Goal: Task Accomplishment & Management: Complete application form

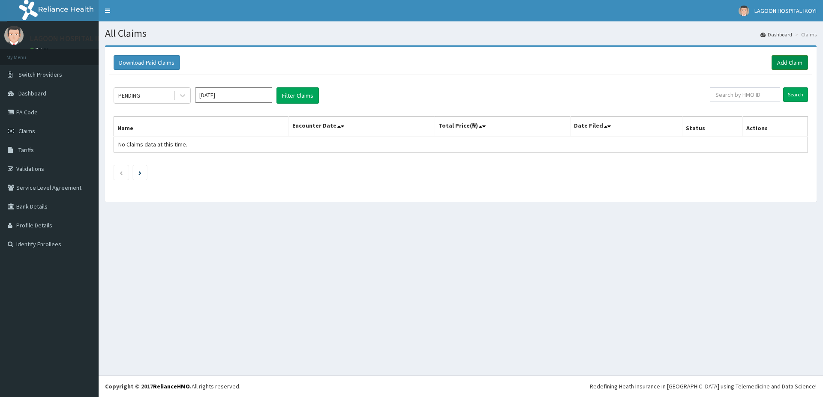
click at [787, 59] on link "Add Claim" at bounding box center [789, 62] width 36 height 15
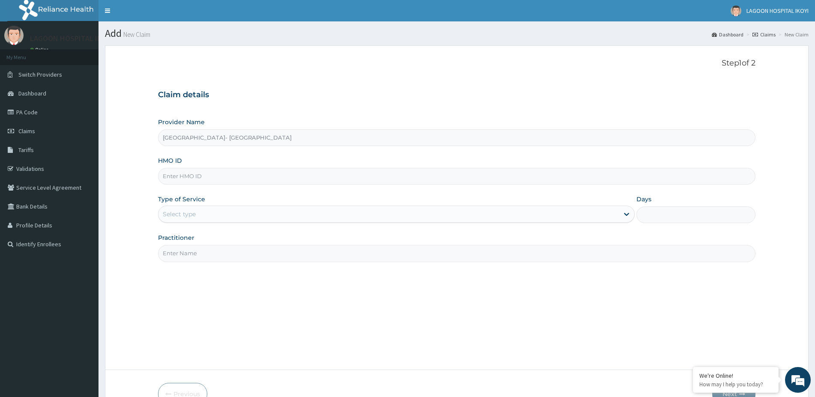
type input "Lagoon Hospital- IKOYI"
click at [257, 177] on input "HMO ID" at bounding box center [457, 176] width 598 height 17
paste input "Chronic pharyngitis, ?Chronic Sinusitis"
type input "C"
click at [212, 179] on input "HMO ID" at bounding box center [457, 176] width 598 height 17
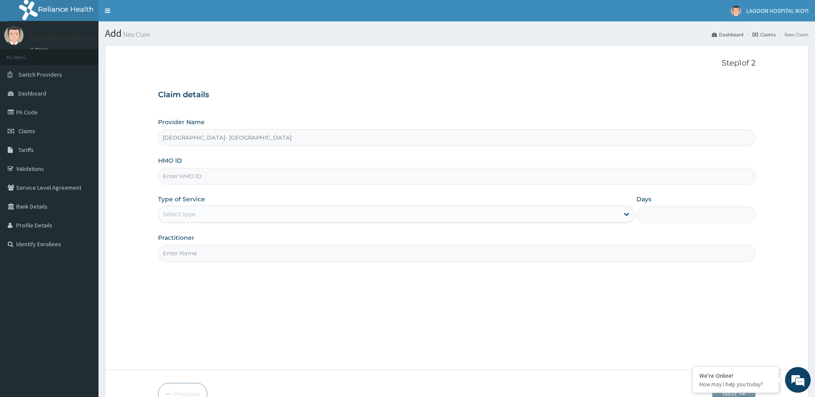
paste input "TPE/10012/A"
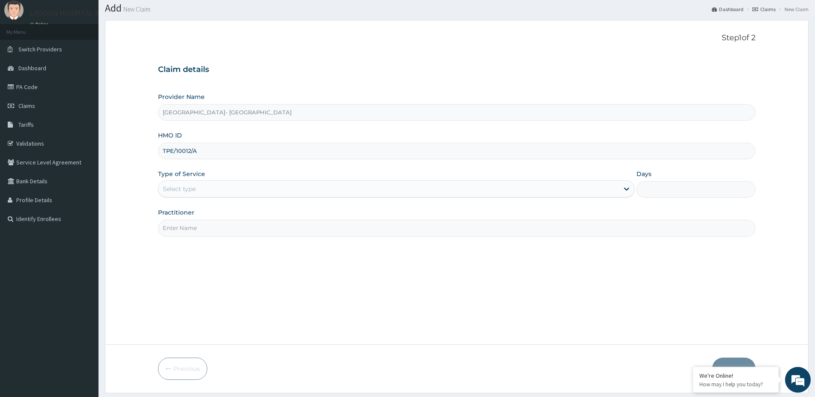
scroll to position [50, 0]
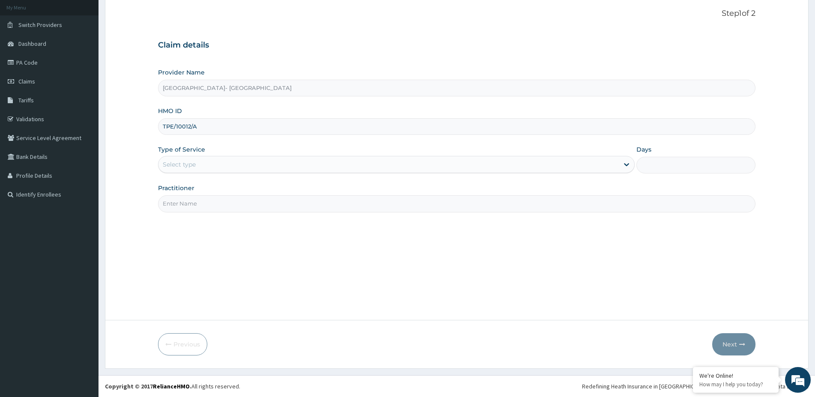
click at [237, 128] on input "TPE/10012/A" at bounding box center [457, 126] width 598 height 17
type input "TPE/10012/A"
click at [222, 167] on div "Select type" at bounding box center [389, 165] width 461 height 14
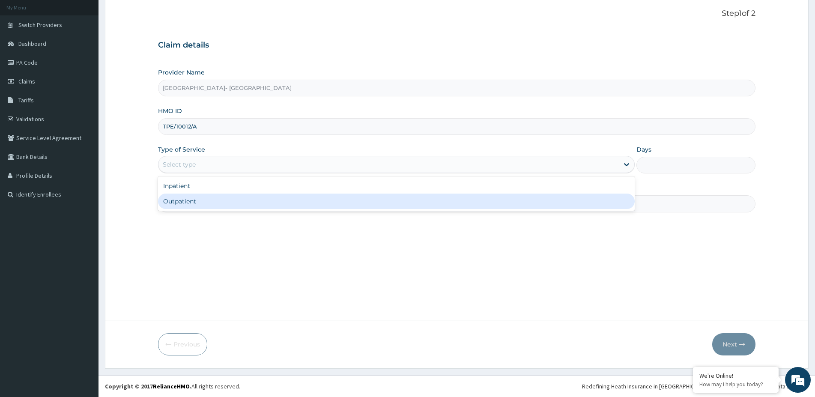
click at [199, 201] on div "Outpatient" at bounding box center [396, 201] width 477 height 15
type input "1"
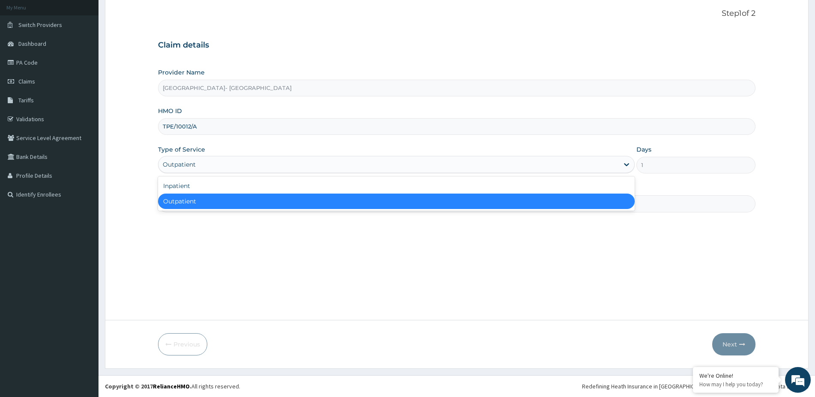
drag, startPoint x: 208, startPoint y: 165, endPoint x: 206, endPoint y: 168, distance: 4.4
click at [208, 164] on div "Outpatient" at bounding box center [389, 165] width 461 height 14
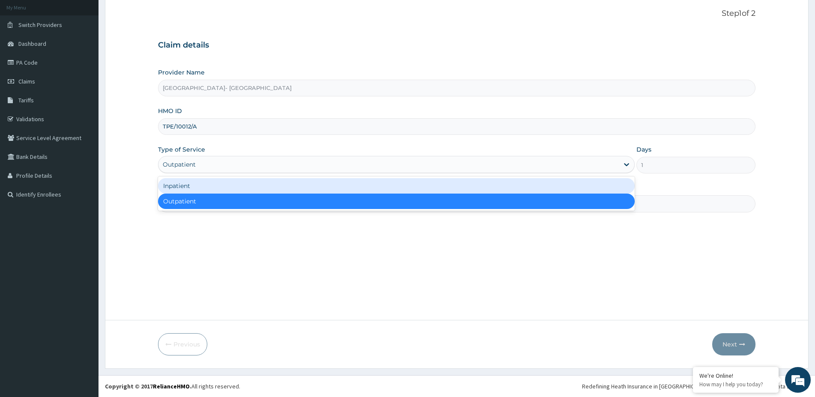
click at [199, 189] on div "Inpatient" at bounding box center [396, 185] width 477 height 15
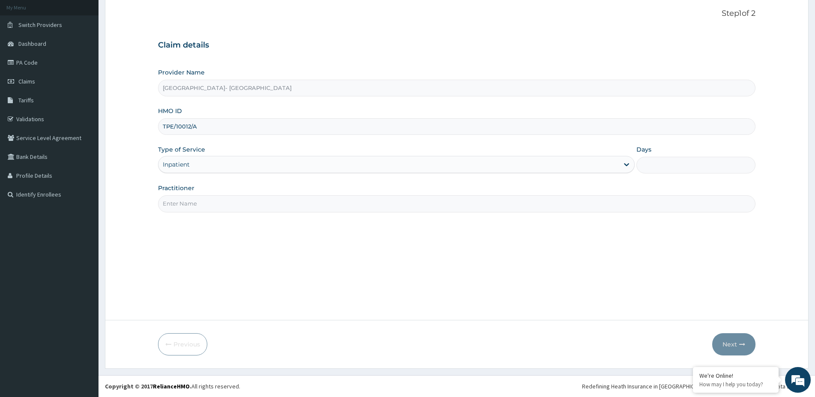
click at [216, 206] on input "Practitioner" at bounding box center [457, 203] width 598 height 17
type input "a"
type input "A"
click at [689, 164] on input "Days" at bounding box center [696, 165] width 119 height 17
click at [644, 164] on input "Days" at bounding box center [696, 165] width 119 height 17
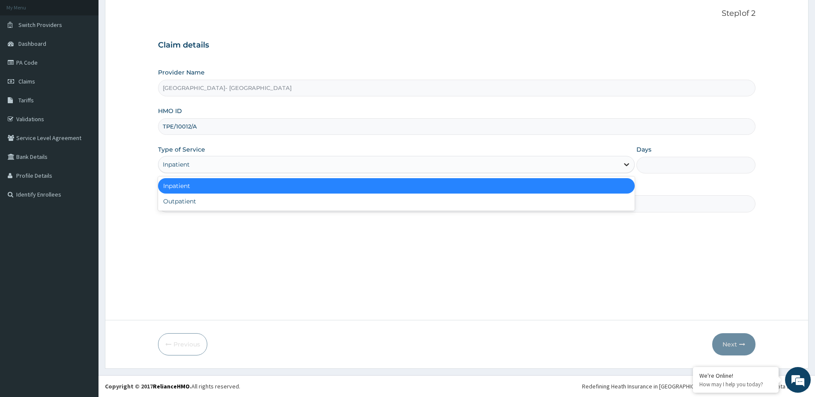
click at [627, 165] on icon at bounding box center [627, 164] width 9 height 9
click at [238, 180] on div "Inpatient" at bounding box center [396, 185] width 477 height 15
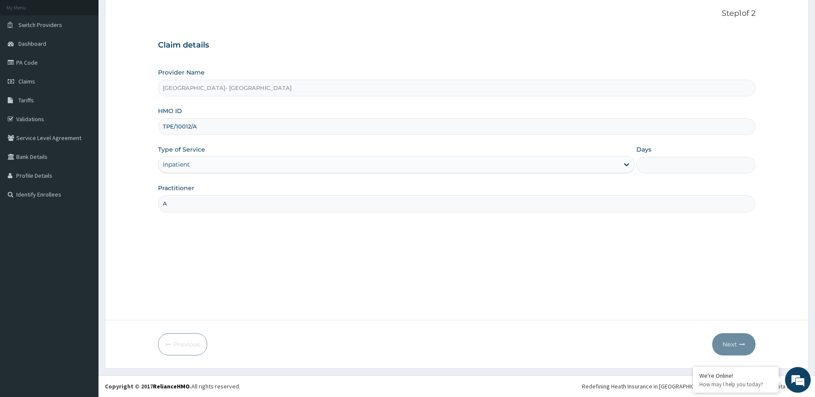
click at [668, 164] on input "Days" at bounding box center [696, 165] width 119 height 17
click at [218, 127] on input "TPE/10012/A" at bounding box center [457, 126] width 598 height 17
click at [672, 162] on input "Days" at bounding box center [696, 165] width 119 height 17
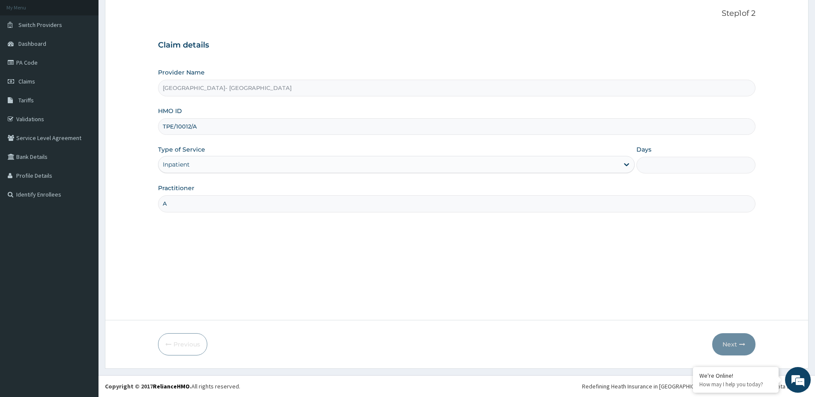
click at [671, 162] on input "Days" at bounding box center [696, 165] width 119 height 17
click at [30, 26] on span "Switch Providers" at bounding box center [40, 25] width 44 height 8
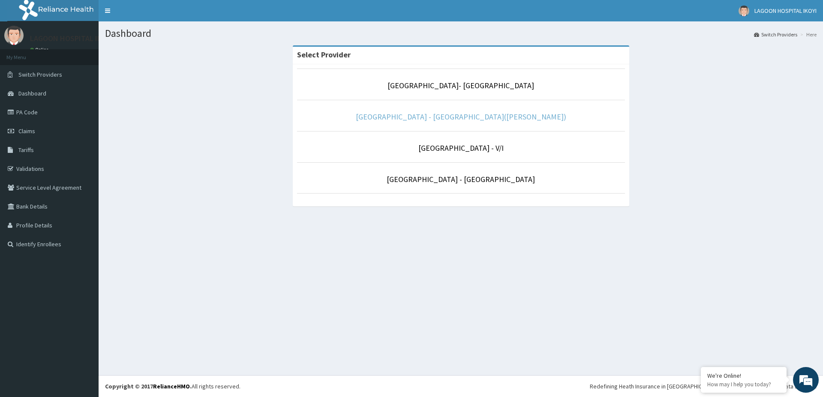
click at [465, 118] on link "Lagoon Hospital - Ikeja(Adeniyi Jones)" at bounding box center [461, 117] width 210 height 10
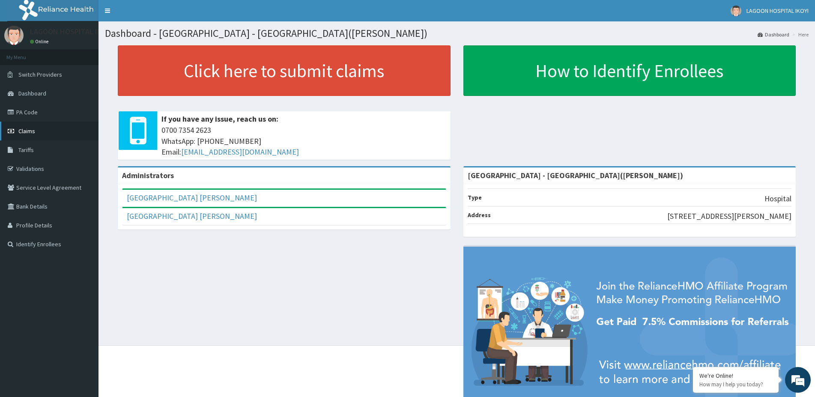
click at [24, 132] on span "Claims" at bounding box center [26, 131] width 17 height 8
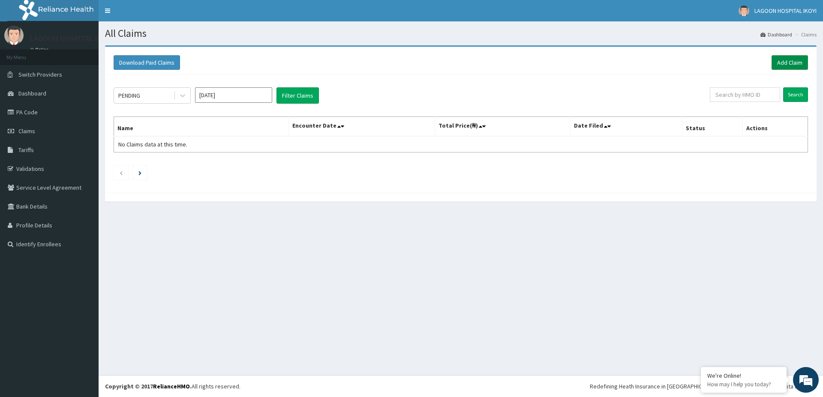
click at [783, 58] on link "Add Claim" at bounding box center [789, 62] width 36 height 15
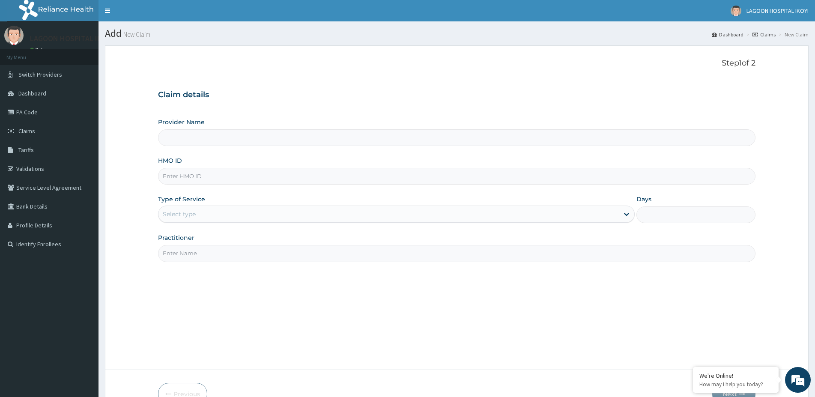
type input "[GEOGRAPHIC_DATA] - [GEOGRAPHIC_DATA]([PERSON_NAME])"
click at [214, 175] on input "HMO ID" at bounding box center [457, 176] width 598 height 17
paste input "TPE/10012/A"
type input "TPE/10012/A"
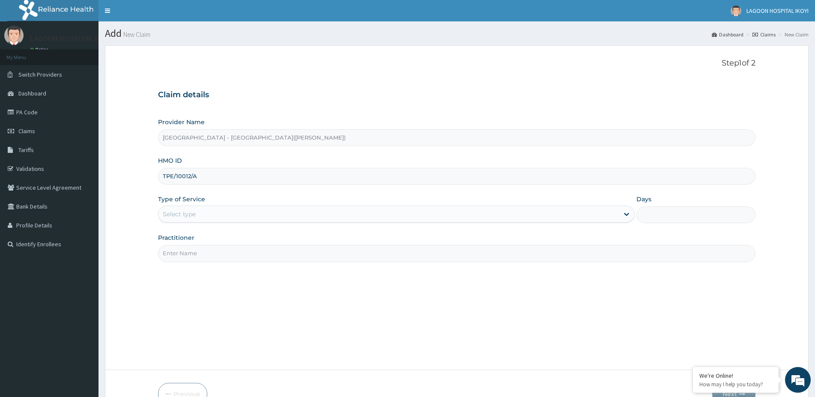
click at [243, 190] on div "Provider Name [GEOGRAPHIC_DATA] - [GEOGRAPHIC_DATA]([PERSON_NAME]) HMO ID TPE/1…" at bounding box center [457, 190] width 598 height 144
click at [284, 179] on input "TPE/10012/A" at bounding box center [457, 176] width 598 height 17
click at [245, 214] on div "Select type" at bounding box center [389, 214] width 461 height 14
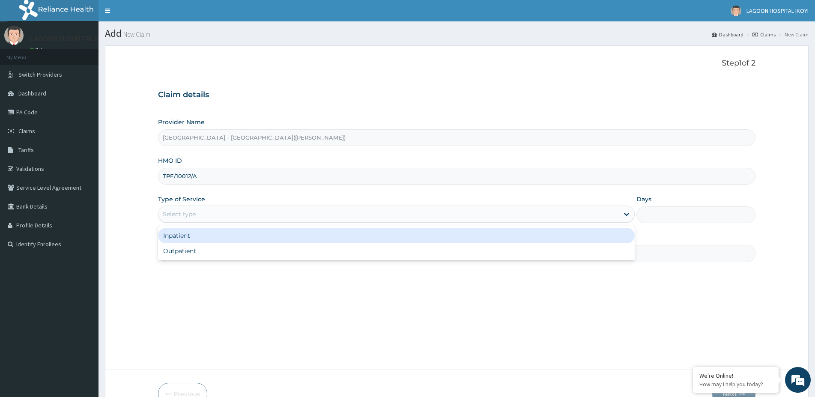
click at [191, 235] on div "Inpatient" at bounding box center [396, 235] width 477 height 15
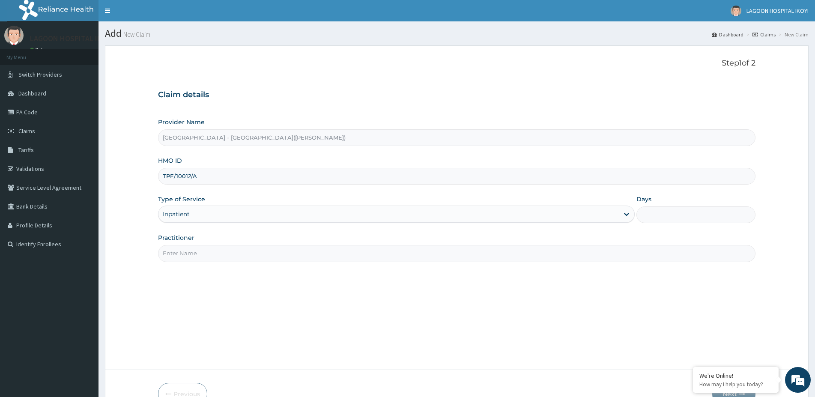
click at [213, 251] on input "Practitioner" at bounding box center [457, 253] width 598 height 17
type input "A"
click at [675, 216] on input "Days" at bounding box center [696, 215] width 119 height 17
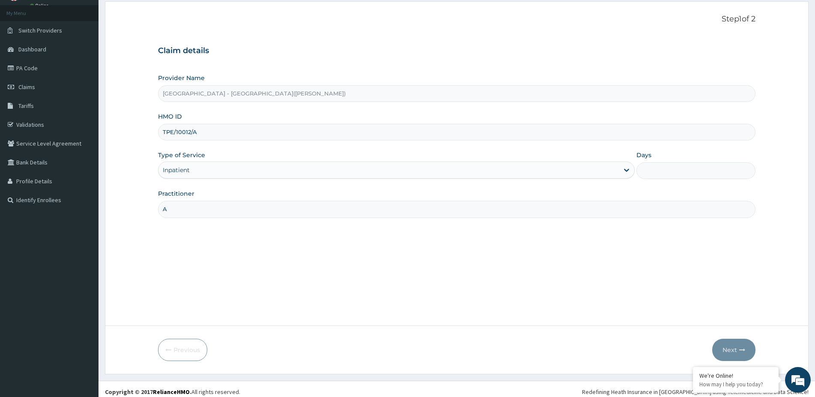
scroll to position [50, 0]
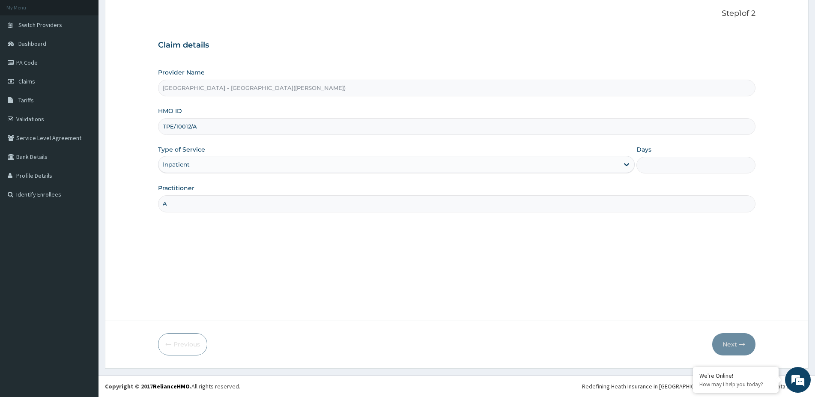
click at [669, 159] on input "Days" at bounding box center [696, 165] width 119 height 17
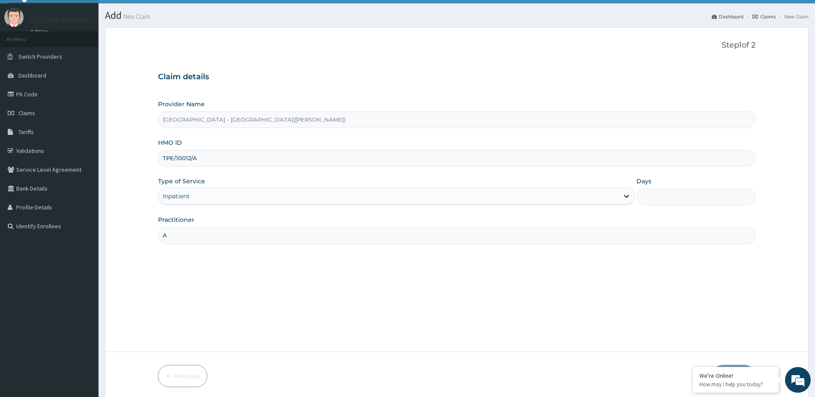
scroll to position [0, 0]
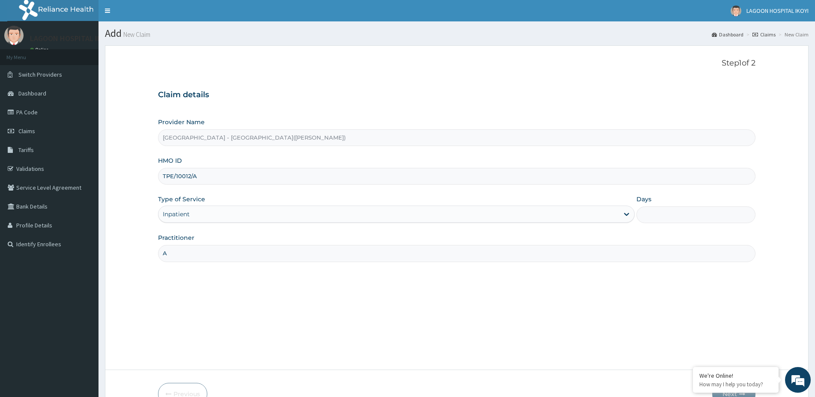
click at [683, 213] on input "Days" at bounding box center [696, 215] width 119 height 17
type input "1"
click at [656, 331] on div "Step 1 of 2 Claim details Provider Name [GEOGRAPHIC_DATA] - [GEOGRAPHIC_DATA]([…" at bounding box center [457, 208] width 598 height 298
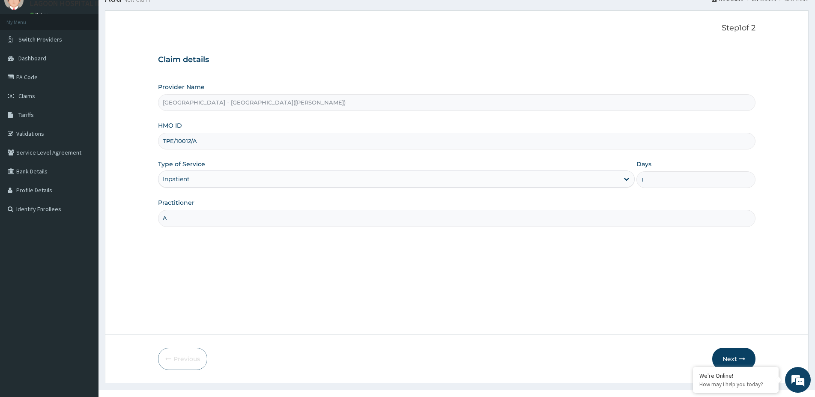
scroll to position [50, 0]
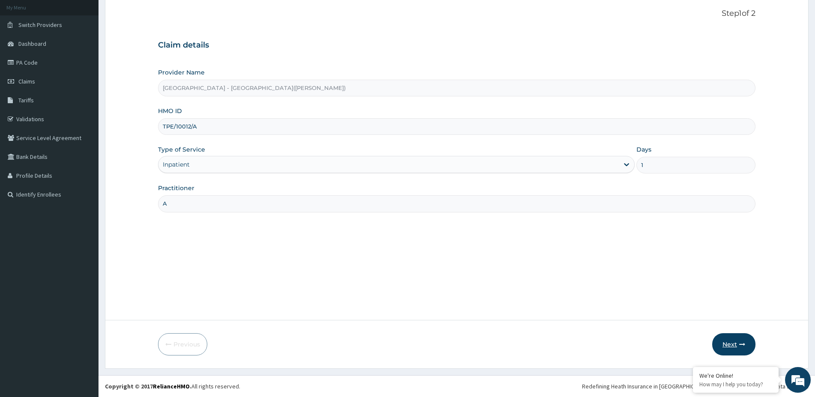
click at [733, 341] on button "Next" at bounding box center [733, 344] width 43 height 22
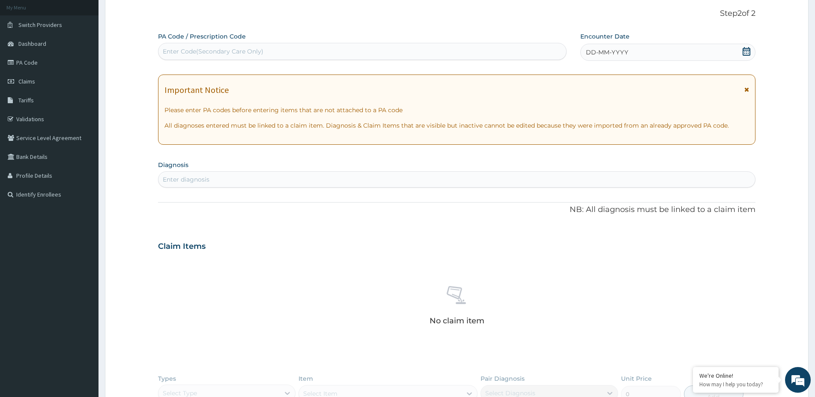
click at [261, 177] on div "Enter diagnosis" at bounding box center [457, 180] width 597 height 14
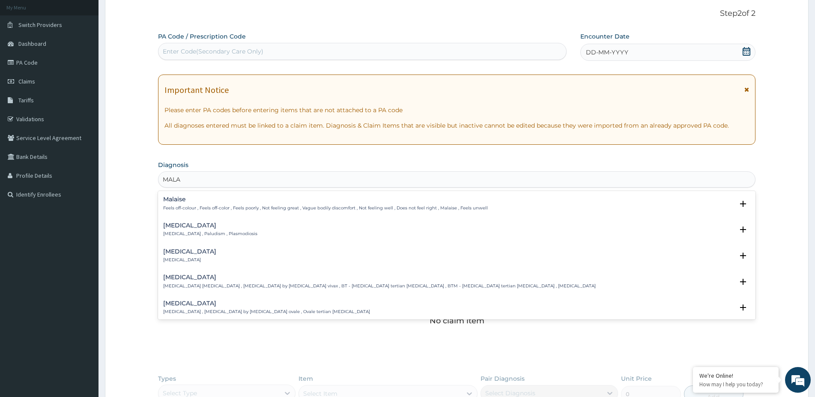
type input "MALAR"
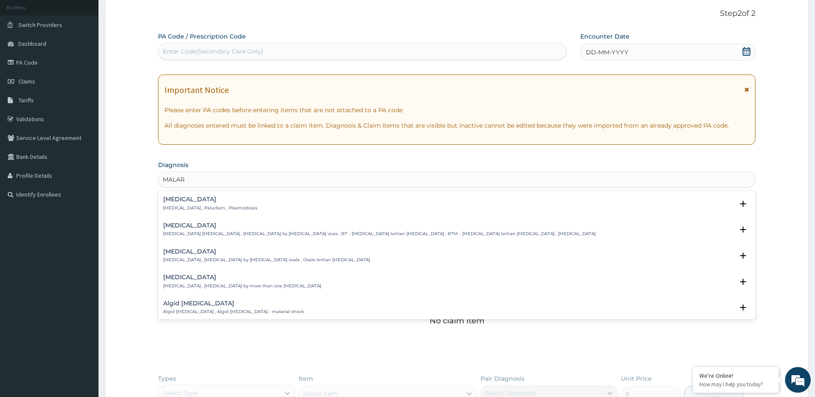
click at [268, 214] on div "[MEDICAL_DATA] [MEDICAL_DATA] , Paludism , Plasmodiosis Select Status Query Que…" at bounding box center [456, 205] width 587 height 19
click at [195, 199] on h4 "[MEDICAL_DATA]" at bounding box center [210, 199] width 94 height 6
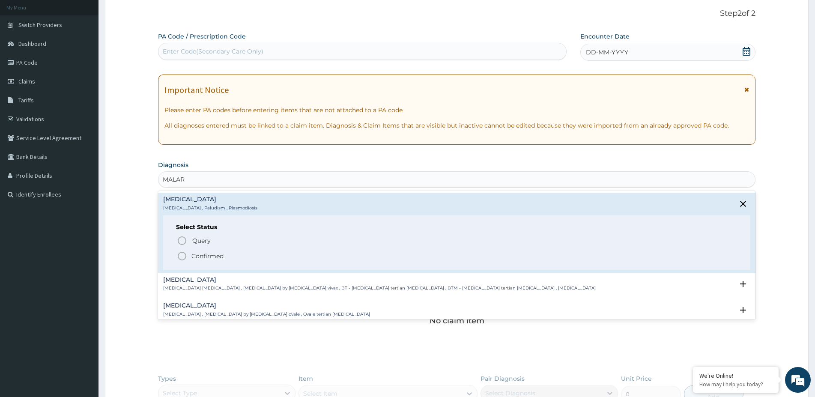
click at [180, 256] on icon "status option filled" at bounding box center [182, 256] width 10 height 10
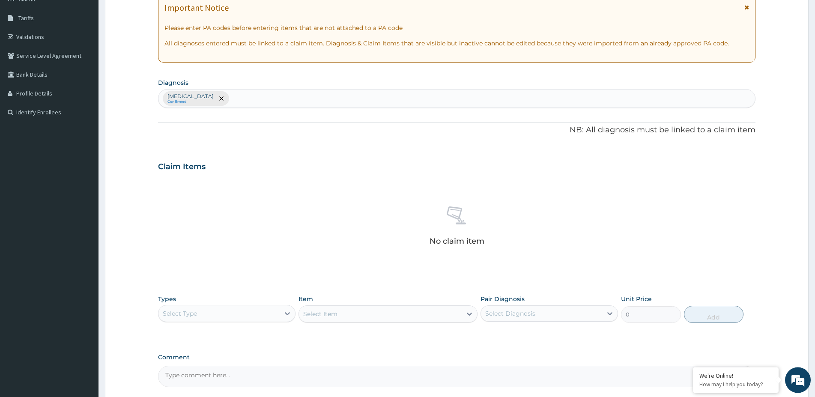
scroll to position [168, 0]
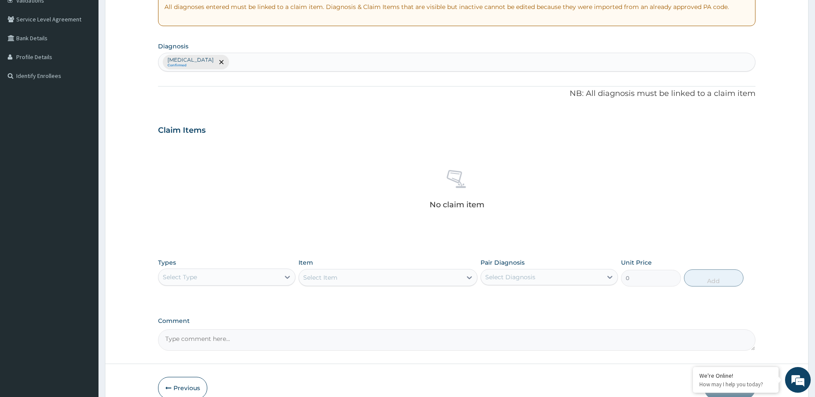
click at [277, 276] on div "Select Type" at bounding box center [219, 277] width 121 height 14
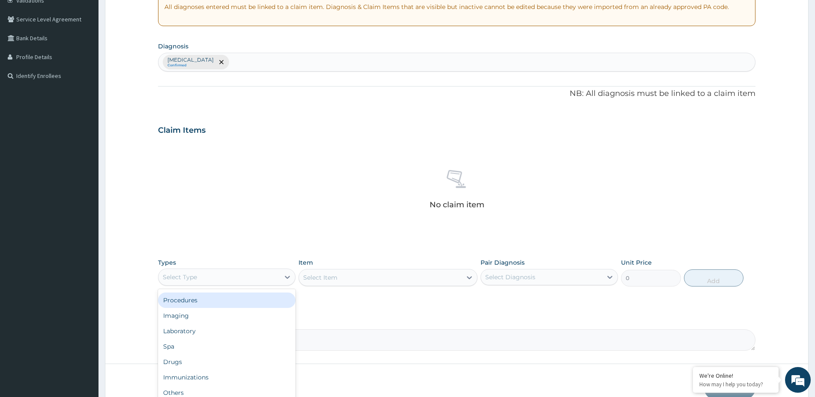
click at [209, 301] on div "Procedures" at bounding box center [227, 300] width 138 height 15
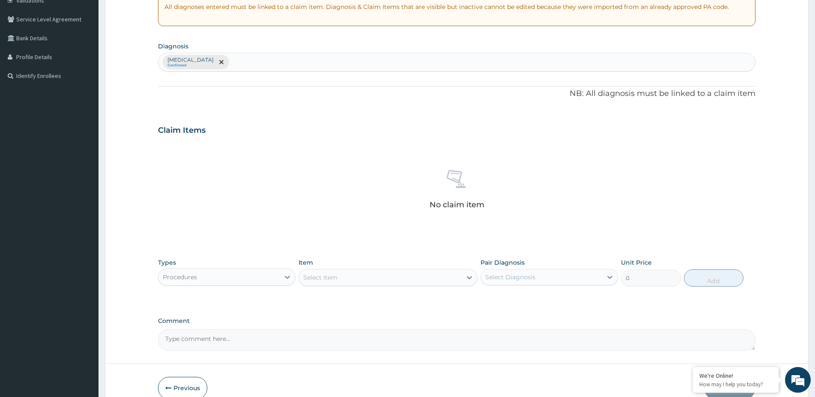
click at [469, 278] on icon at bounding box center [469, 277] width 5 height 3
type input "NASAL ENDO"
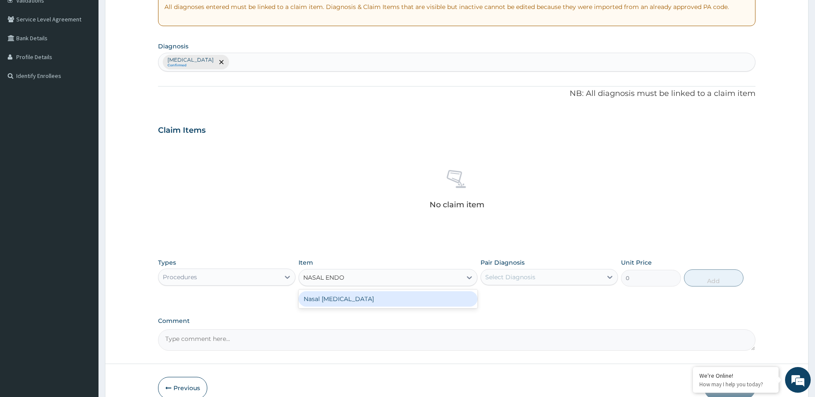
click at [384, 297] on div "Nasal [MEDICAL_DATA]" at bounding box center [388, 298] width 179 height 15
type input "102800"
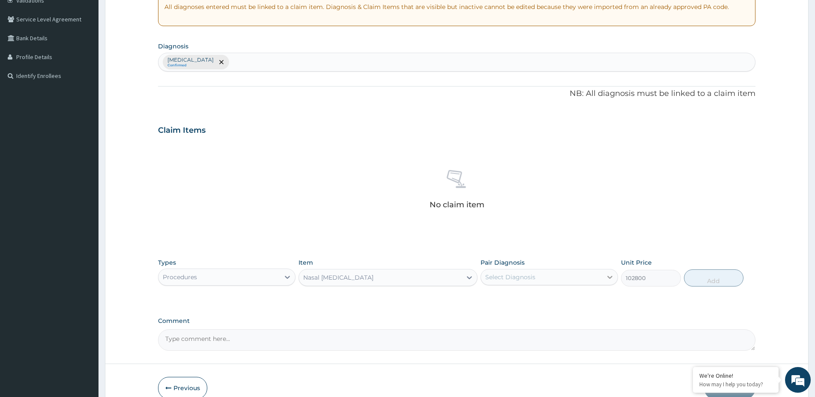
click at [605, 275] on div at bounding box center [609, 276] width 15 height 15
click at [490, 297] on input "checkbox" at bounding box center [489, 299] width 6 height 6
checkbox input "true"
click at [717, 277] on button "Add" at bounding box center [714, 277] width 60 height 17
type input "0"
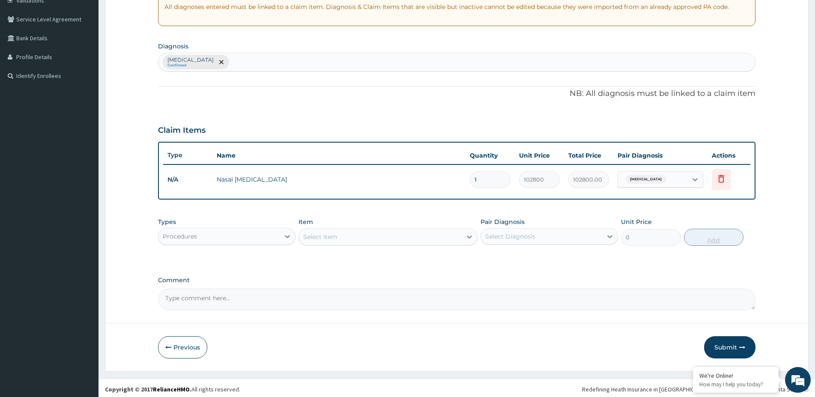
scroll to position [171, 0]
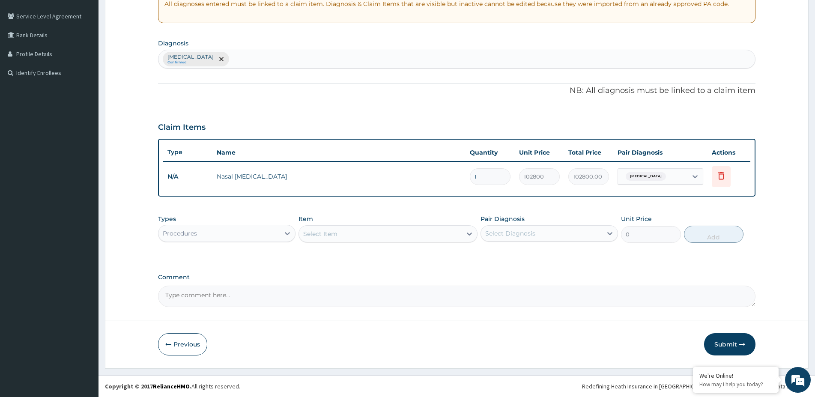
click at [362, 235] on div "Select Item" at bounding box center [380, 234] width 163 height 14
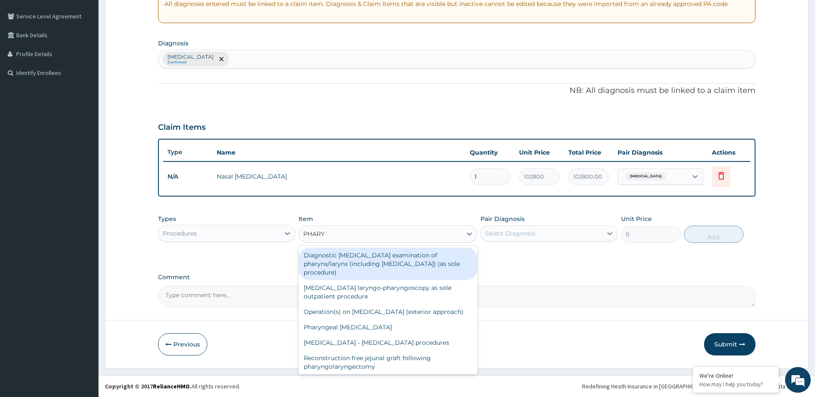
type input "PHARYN"
click at [443, 260] on div "Diagnostic [MEDICAL_DATA] examination of pharynx/larynx (including [MEDICAL_DAT…" at bounding box center [388, 264] width 179 height 33
type input "94100"
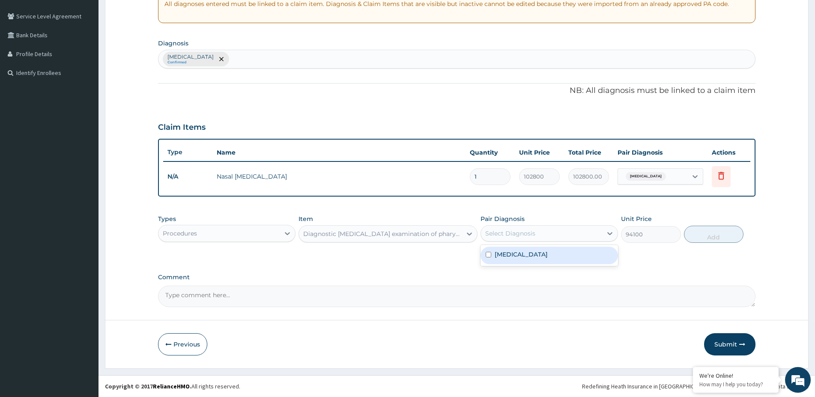
click at [533, 233] on div "Select Diagnosis" at bounding box center [510, 233] width 50 height 9
click at [486, 254] on input "checkbox" at bounding box center [489, 255] width 6 height 6
checkbox input "true"
click at [615, 278] on label "Comment" at bounding box center [457, 277] width 598 height 7
click at [615, 286] on textarea "Comment" at bounding box center [457, 296] width 598 height 21
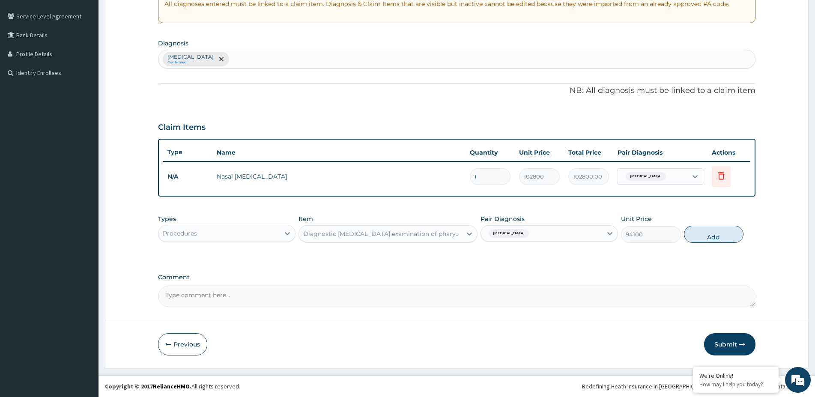
click at [708, 234] on button "Add" at bounding box center [714, 234] width 60 height 17
type input "0"
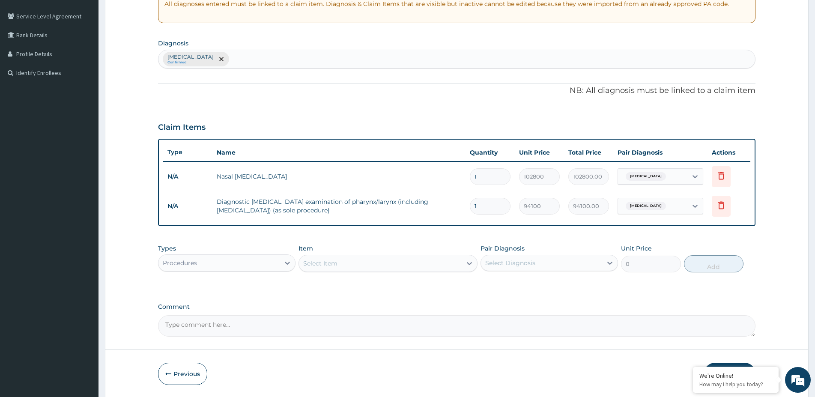
click at [387, 267] on div "Select Item" at bounding box center [380, 264] width 163 height 14
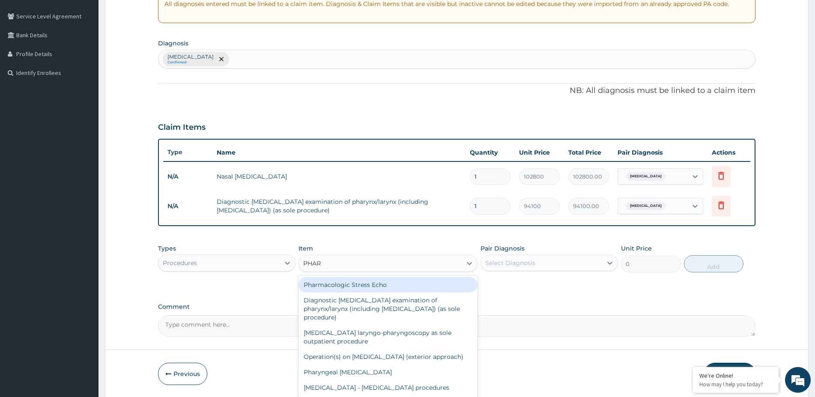
type input "PHARY"
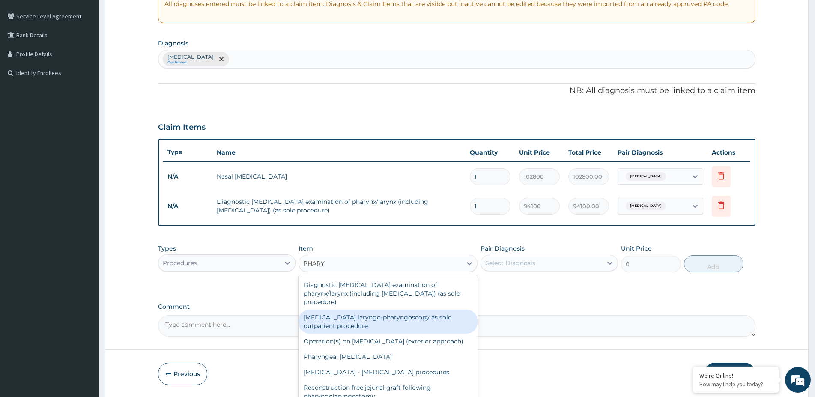
click at [371, 314] on div "[MEDICAL_DATA] laryngo-pharyngoscopy as sole outpatient procedure" at bounding box center [388, 322] width 179 height 24
type input "133900"
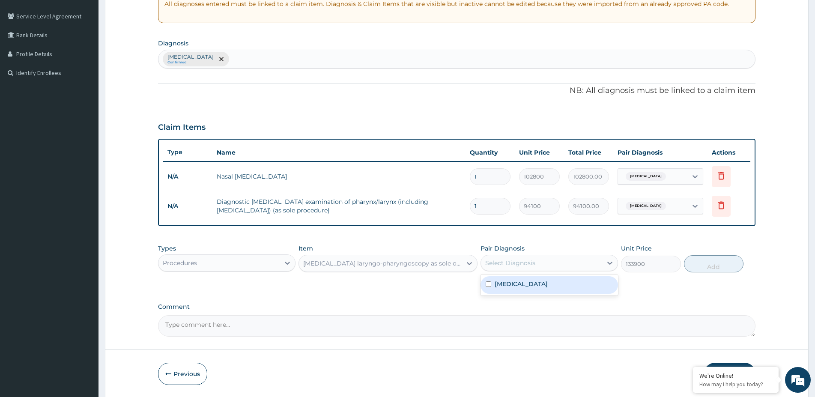
click at [566, 266] on div "Select Diagnosis" at bounding box center [541, 263] width 121 height 14
click at [488, 285] on input "checkbox" at bounding box center [489, 284] width 6 height 6
checkbox input "true"
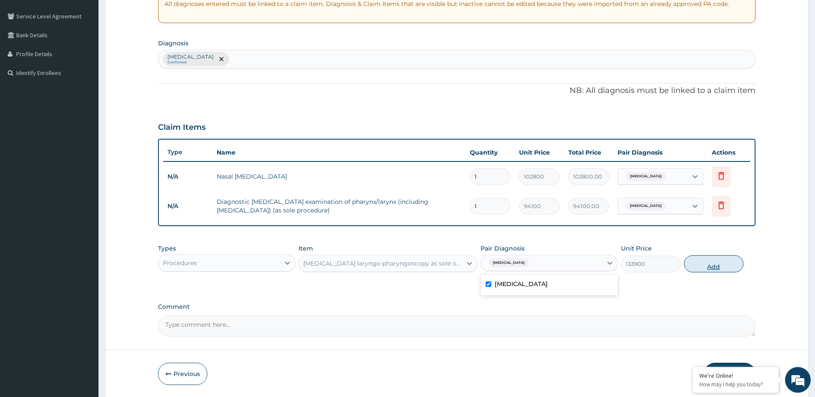
click at [713, 264] on button "Add" at bounding box center [714, 263] width 60 height 17
type input "0"
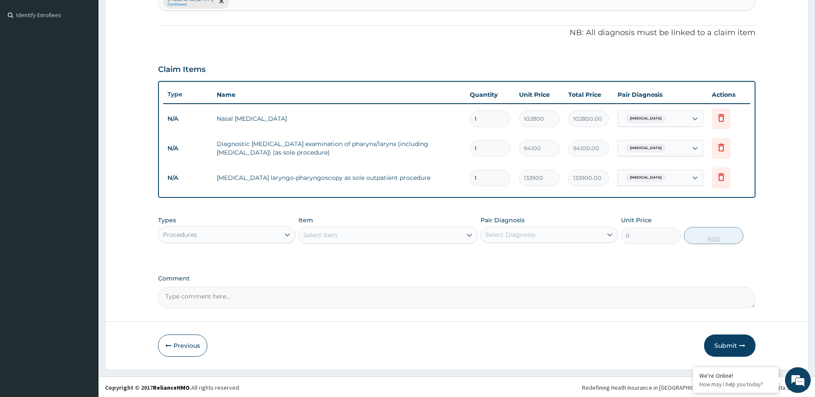
scroll to position [231, 0]
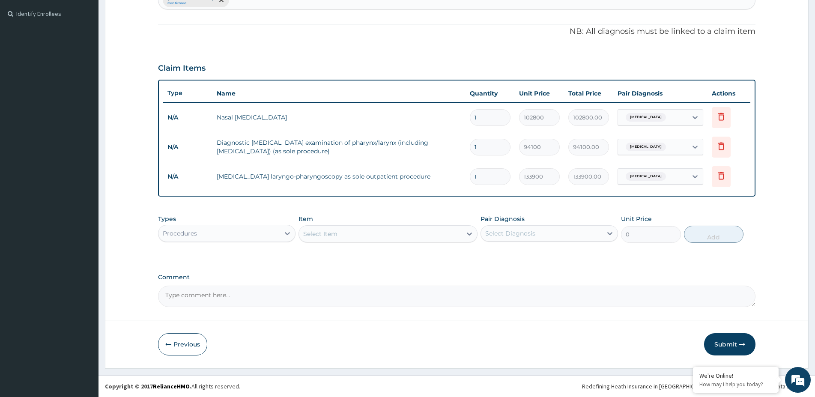
click at [407, 234] on div "Select Item" at bounding box center [380, 234] width 163 height 14
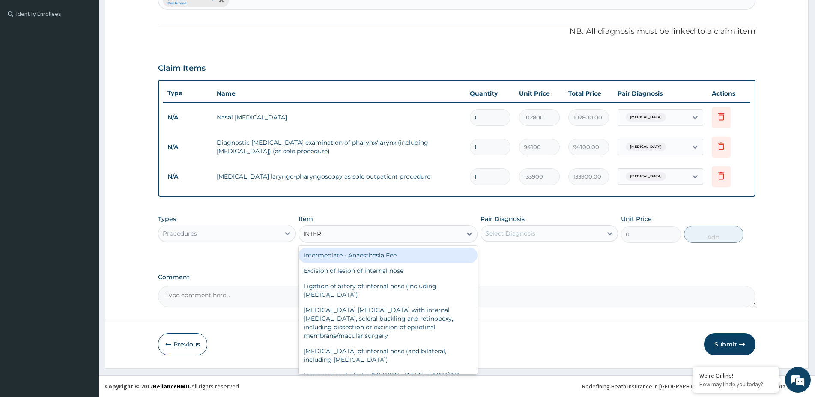
type input "INTERME"
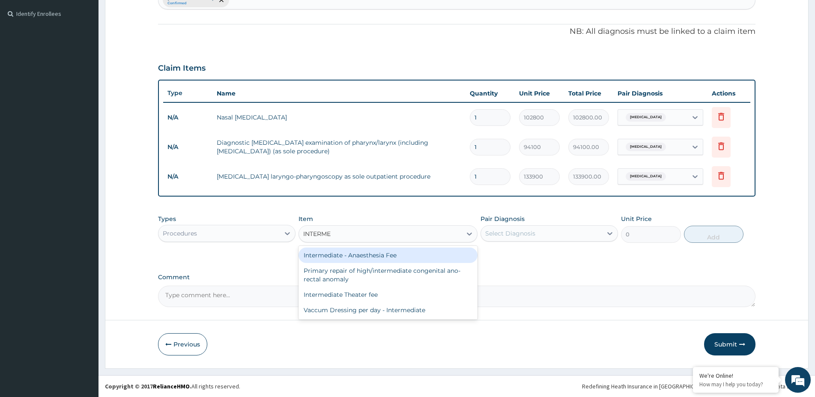
drag, startPoint x: 363, startPoint y: 253, endPoint x: 378, endPoint y: 254, distance: 15.0
click at [363, 253] on div "Intermediate - Anaesthesia Fee" at bounding box center [388, 255] width 179 height 15
type input "91400"
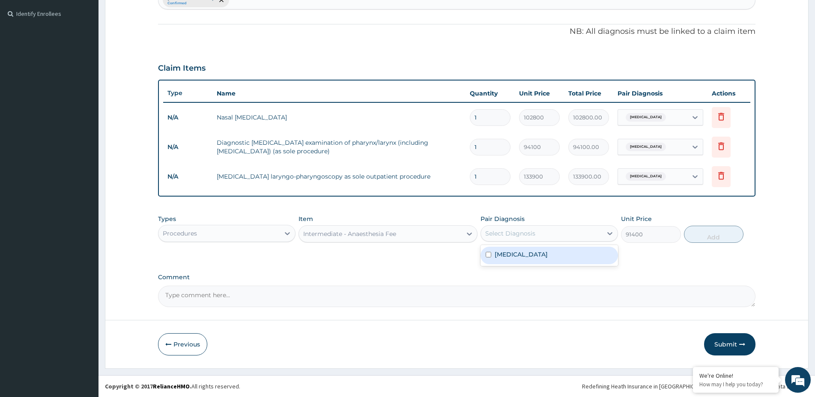
click at [494, 232] on div "Select Diagnosis" at bounding box center [510, 233] width 50 height 9
click at [487, 253] on input "checkbox" at bounding box center [489, 255] width 6 height 6
checkbox input "true"
click at [710, 232] on button "Add" at bounding box center [714, 234] width 60 height 17
type input "0"
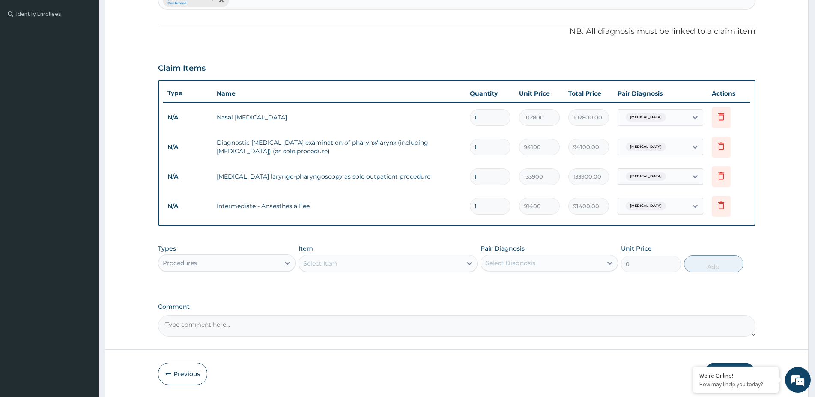
click at [326, 260] on div "Select Item" at bounding box center [320, 263] width 34 height 9
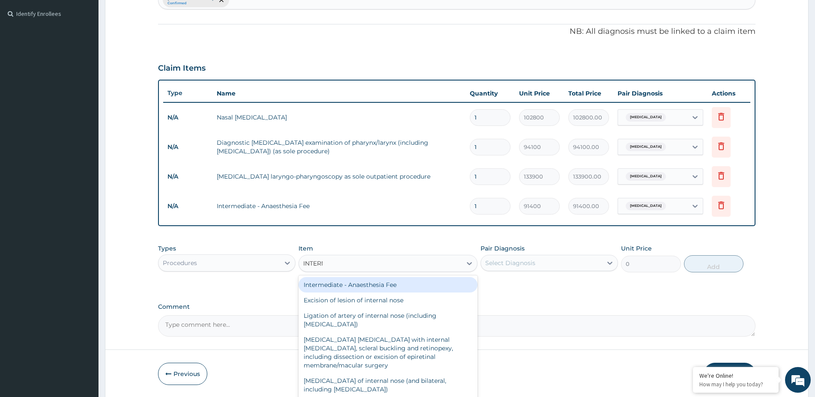
type input "INTERME"
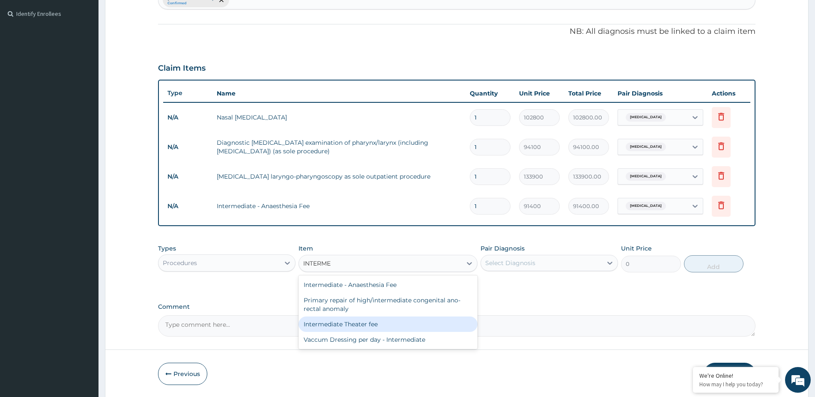
click at [371, 325] on div "Intermediate Theater fee" at bounding box center [388, 324] width 179 height 15
type input "80000"
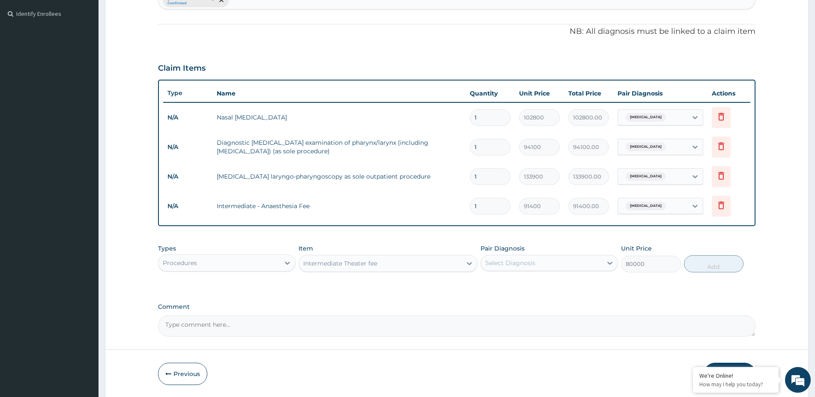
click at [607, 259] on icon at bounding box center [610, 263] width 9 height 9
click at [488, 284] on input "checkbox" at bounding box center [489, 284] width 6 height 6
checkbox input "true"
click at [702, 264] on button "Add" at bounding box center [714, 263] width 60 height 17
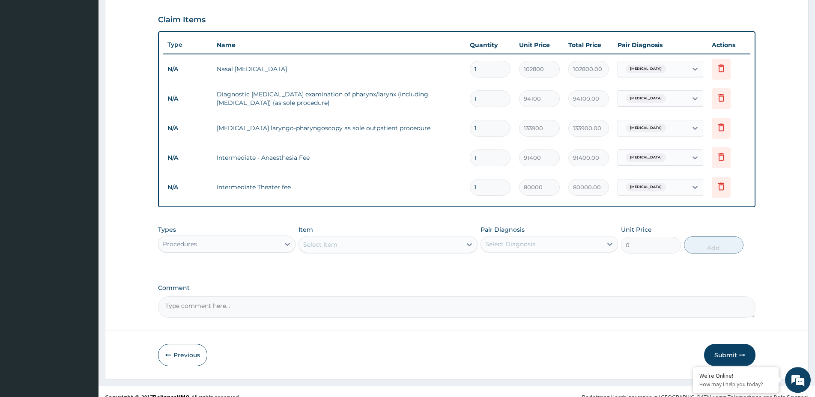
scroll to position [290, 0]
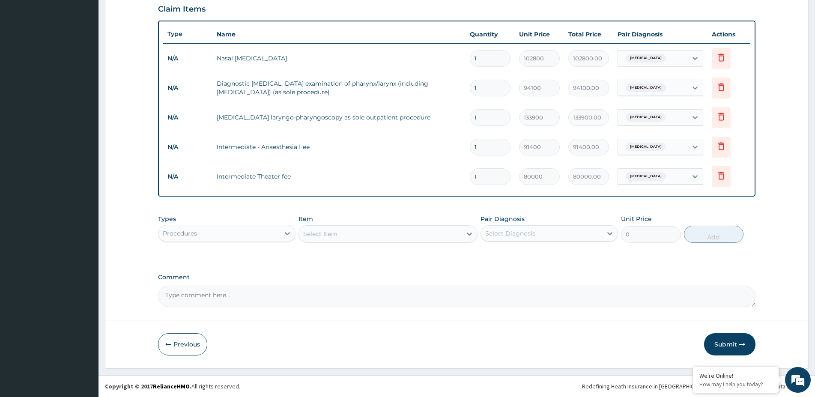
click at [366, 233] on div "Select Item" at bounding box center [380, 234] width 163 height 14
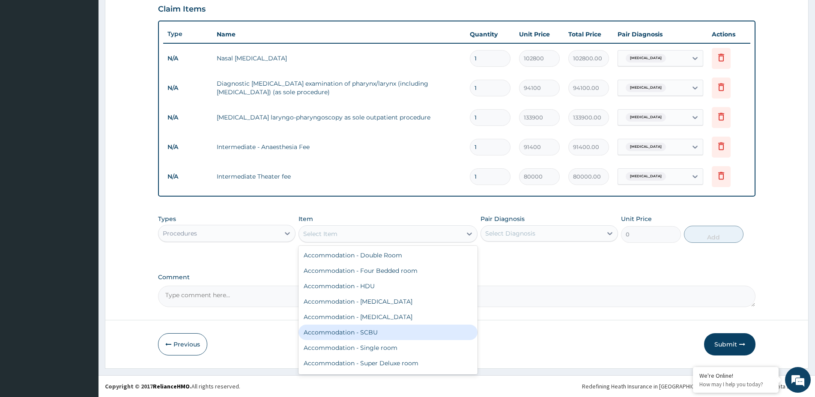
scroll to position [139, 0]
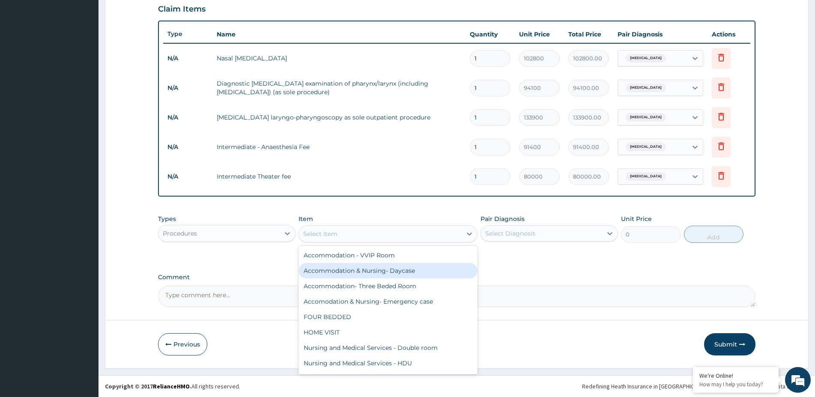
click at [400, 271] on div "Accommodation & Nursing- Daycase" at bounding box center [388, 270] width 179 height 15
type input "28200"
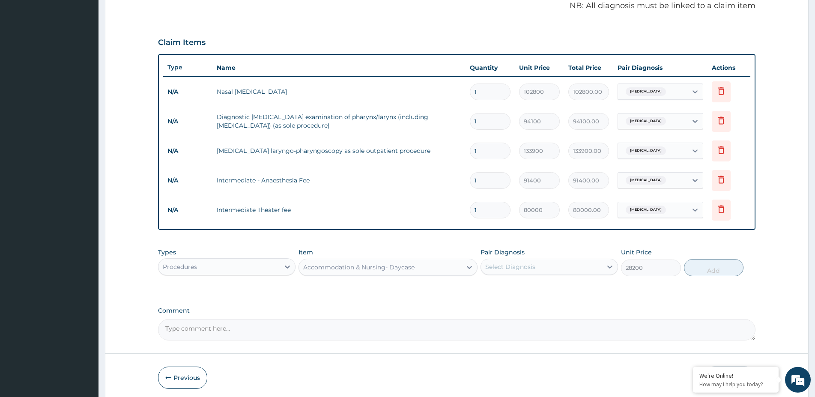
scroll to position [290, 0]
